Goal: Navigation & Orientation: Find specific page/section

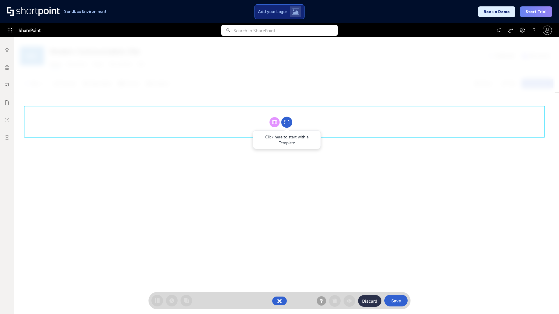
click at [287, 122] on circle at bounding box center [286, 122] width 11 height 11
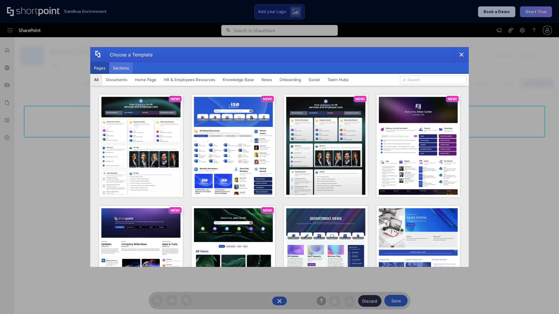
click at [121, 68] on button "Sections" at bounding box center [121, 68] width 24 height 12
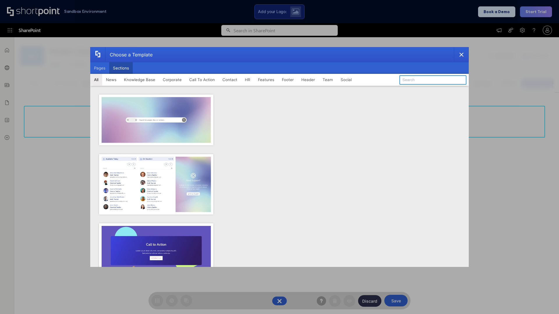
type input "CTA 2"
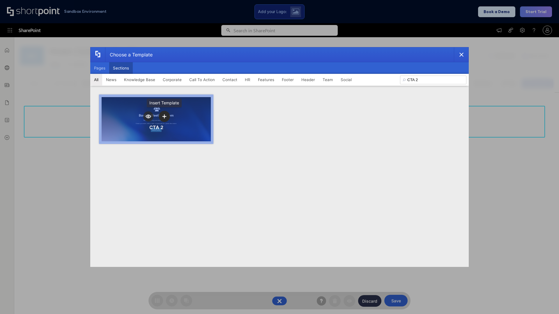
click at [164, 116] on icon "template selector" at bounding box center [164, 116] width 4 height 4
